Goal: Task Accomplishment & Management: Complete application form

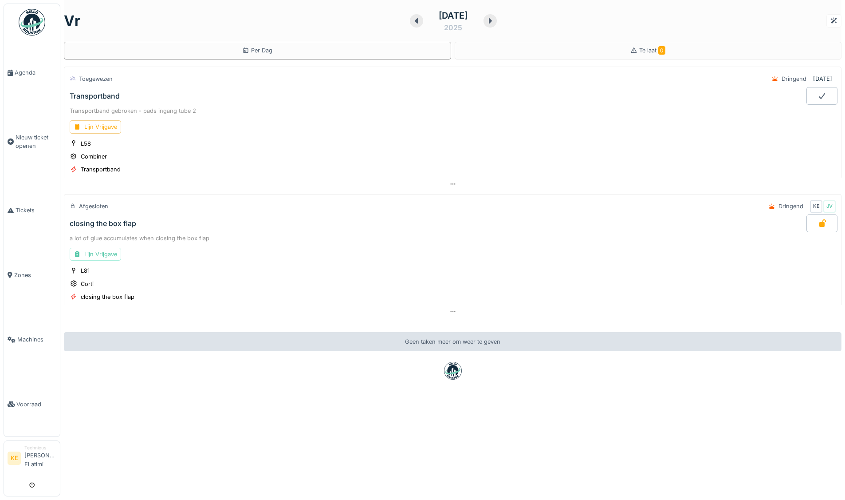
click at [27, 14] on img at bounding box center [32, 22] width 27 height 27
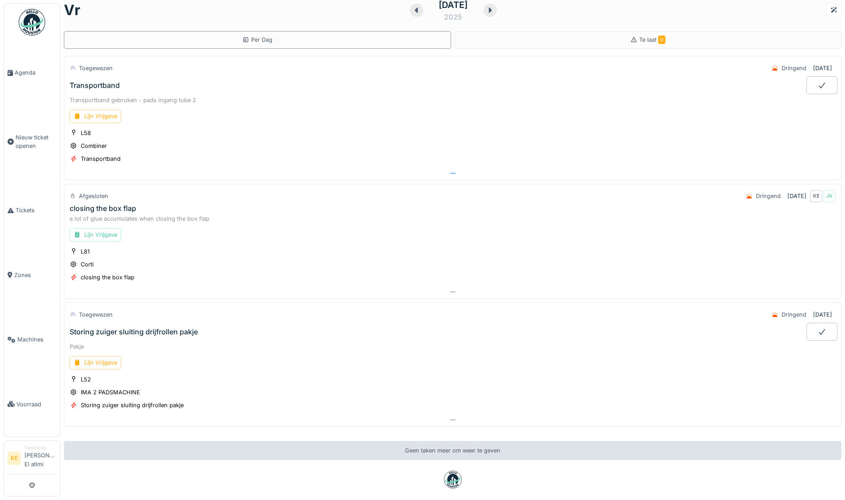
scroll to position [54, 0]
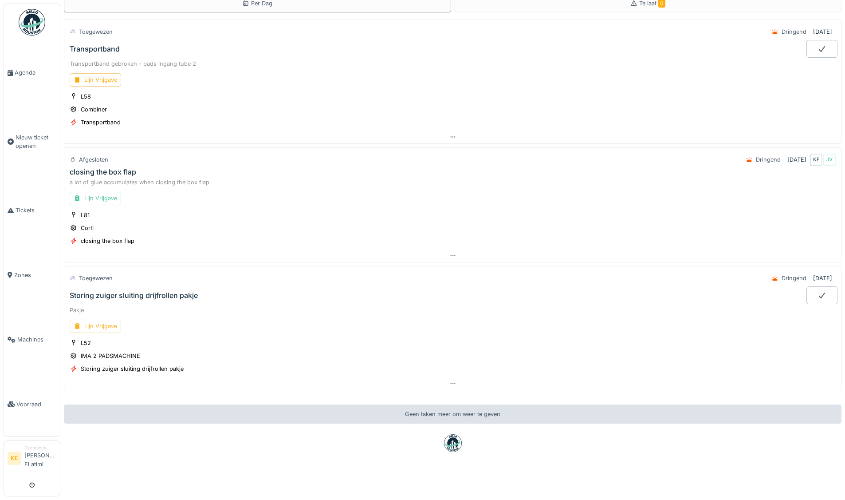
click at [104, 320] on div "Lijn Vrijgave" at bounding box center [95, 326] width 51 height 13
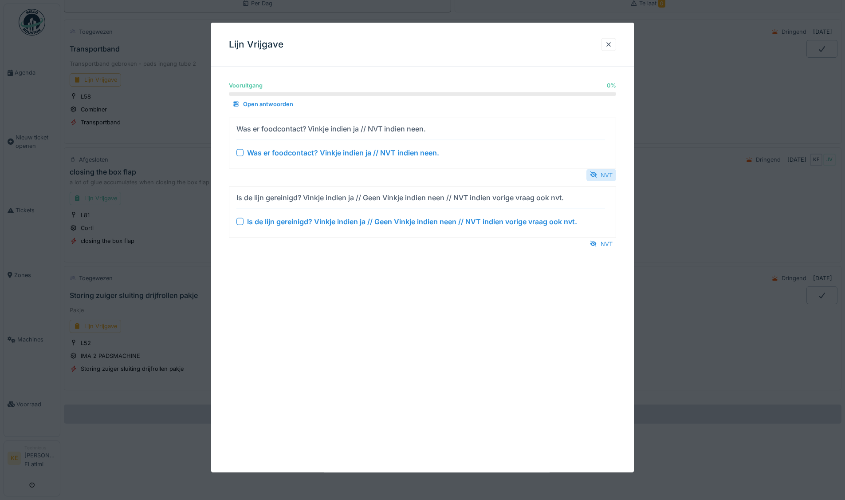
click at [605, 174] on div "NVT" at bounding box center [602, 175] width 30 height 12
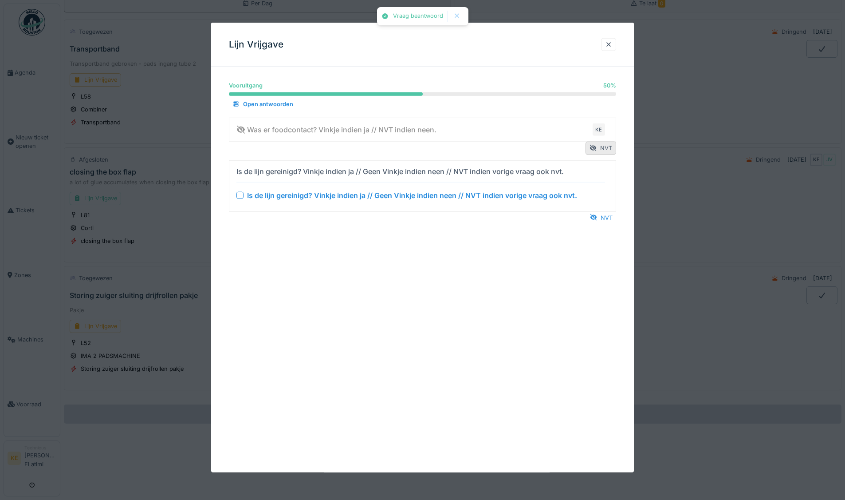
drag, startPoint x: 608, startPoint y: 220, endPoint x: 611, endPoint y: 210, distance: 9.6
click at [609, 220] on div "NVT" at bounding box center [602, 217] width 30 height 12
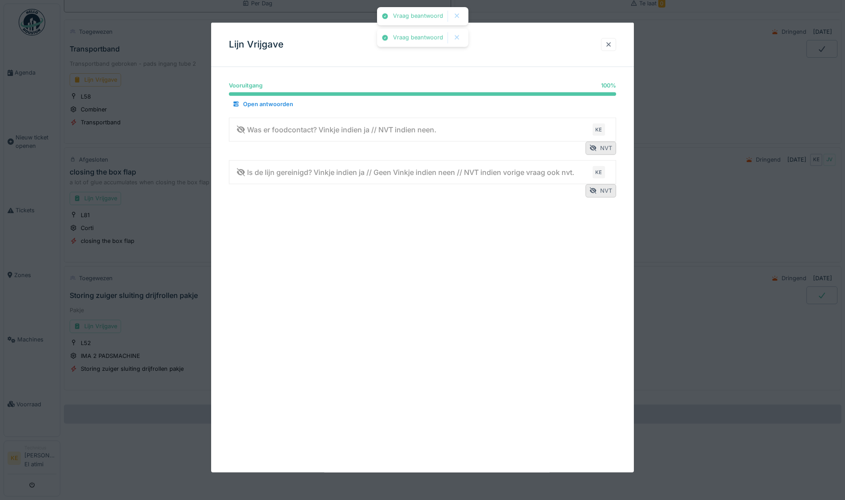
click at [612, 45] on div at bounding box center [608, 44] width 7 height 8
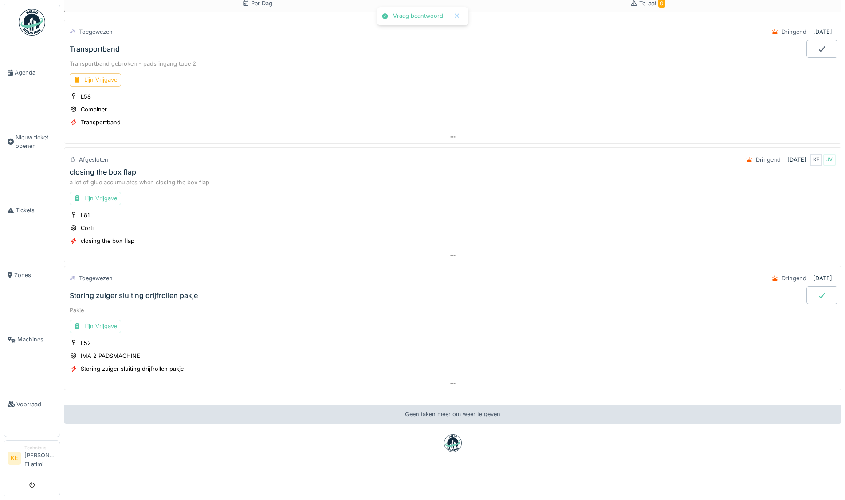
click at [809, 286] on div at bounding box center [822, 295] width 31 height 18
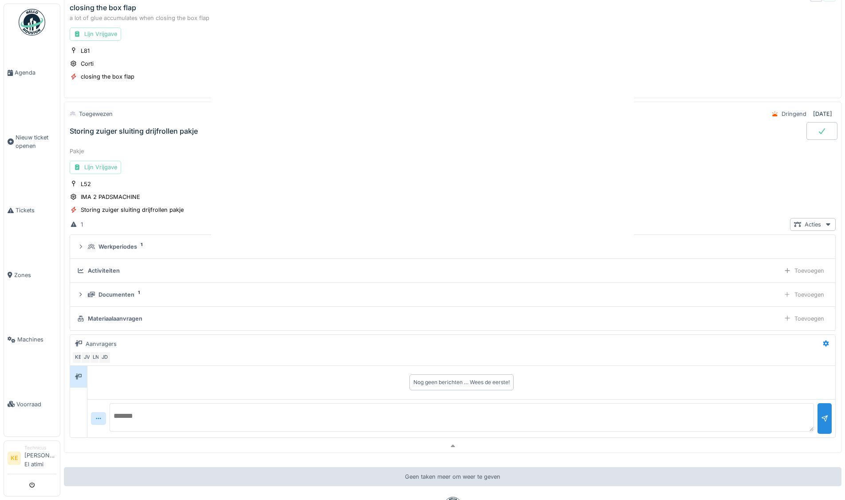
scroll to position [275, 0]
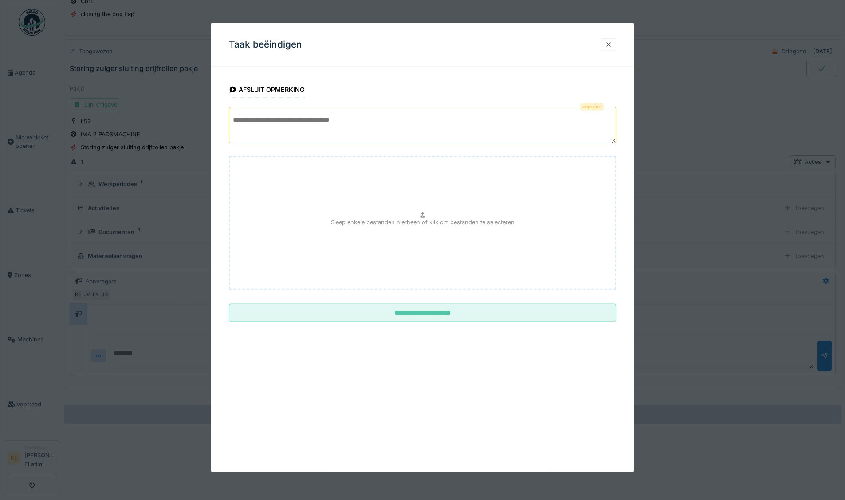
click at [440, 118] on textarea at bounding box center [422, 125] width 387 height 36
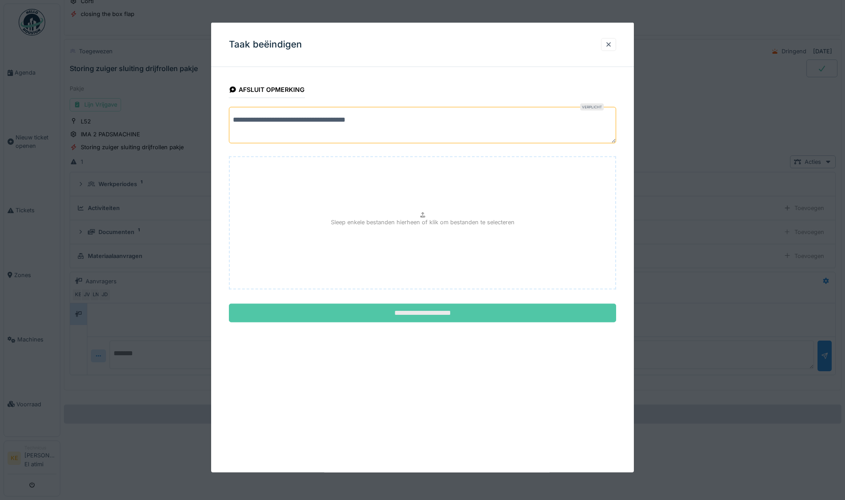
type textarea "**********"
click at [518, 321] on input "**********" at bounding box center [422, 313] width 387 height 19
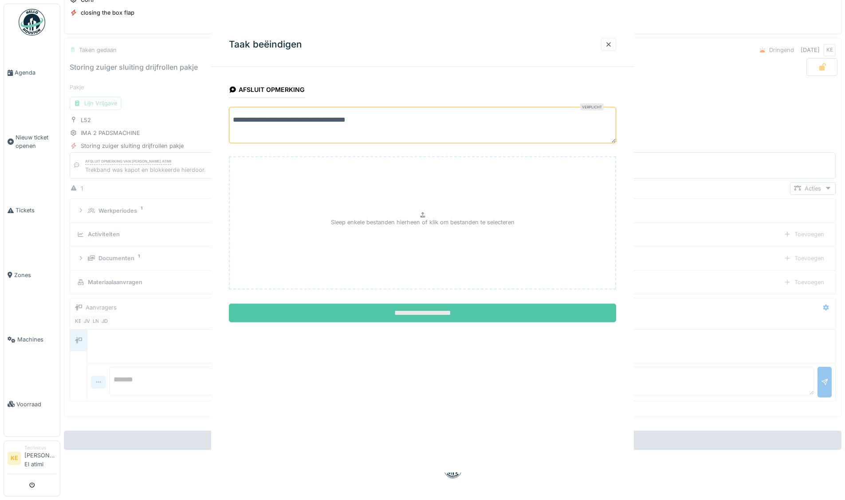
scroll to position [7, 0]
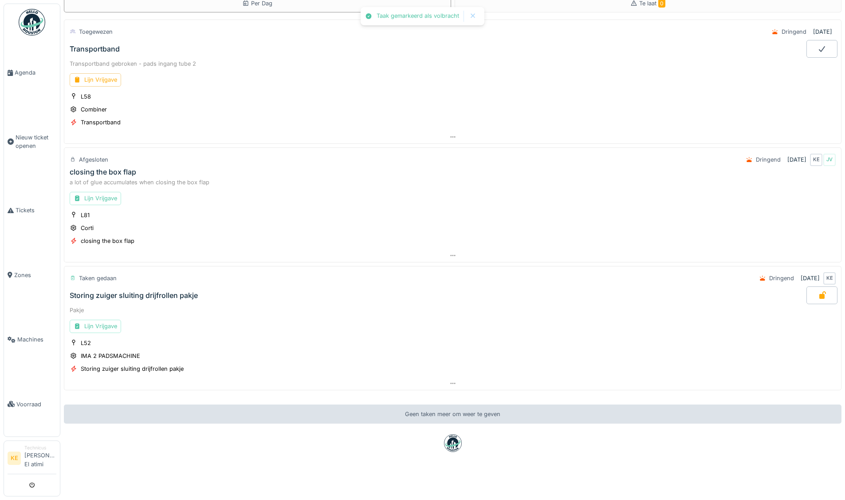
click at [29, 14] on img at bounding box center [32, 22] width 27 height 27
